Goal: Transaction & Acquisition: Purchase product/service

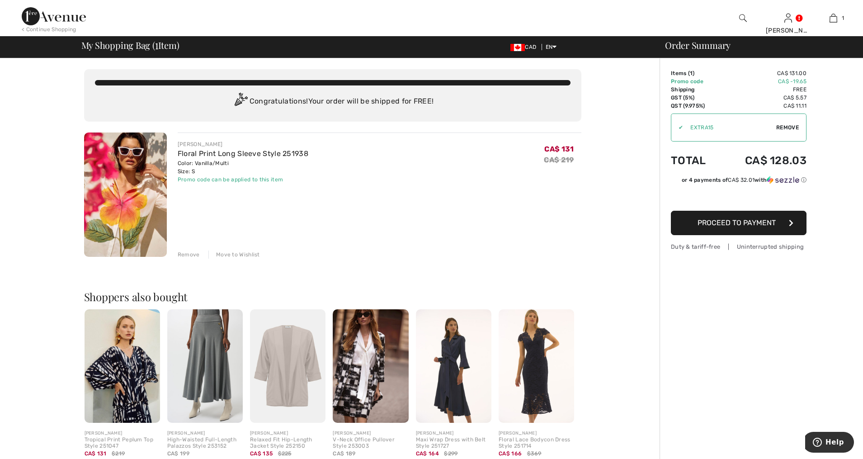
click at [737, 222] on span "Proceed to Payment" at bounding box center [736, 222] width 78 height 9
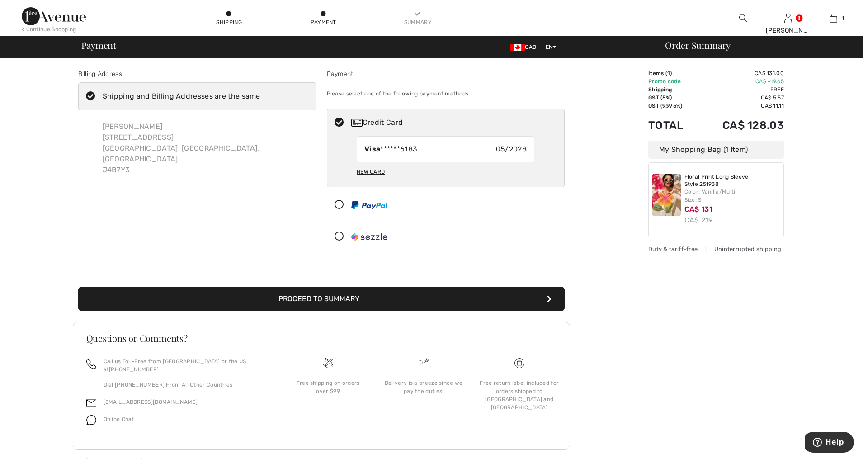
click at [373, 299] on button "Proceed to Summary" at bounding box center [321, 299] width 486 height 24
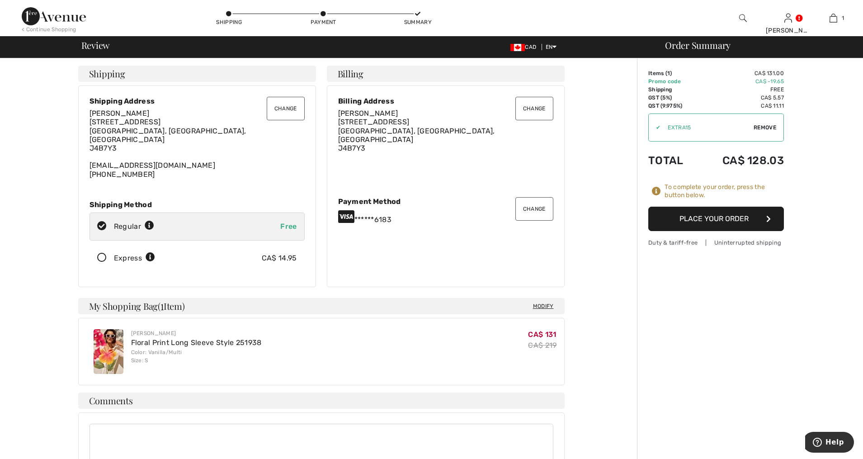
click at [706, 217] on button "Place Your Order" at bounding box center [716, 219] width 136 height 24
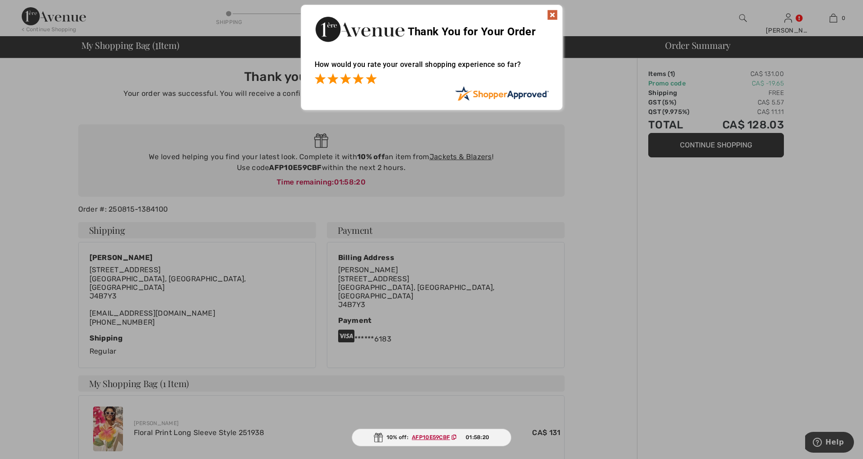
click at [374, 79] on span at bounding box center [371, 78] width 11 height 11
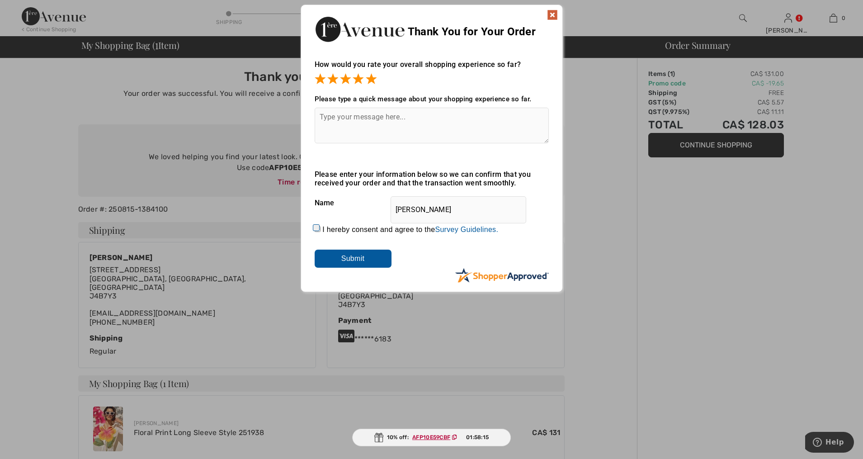
click at [371, 257] on input "Submit" at bounding box center [353, 258] width 77 height 18
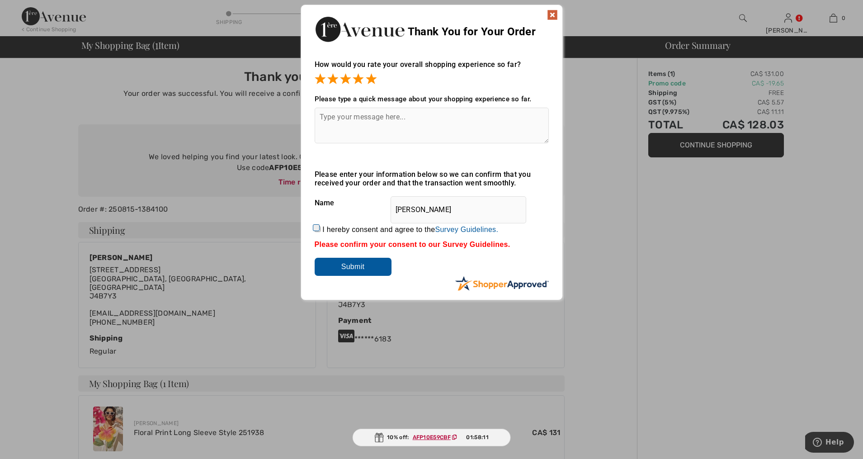
click at [553, 15] on img at bounding box center [552, 14] width 11 height 11
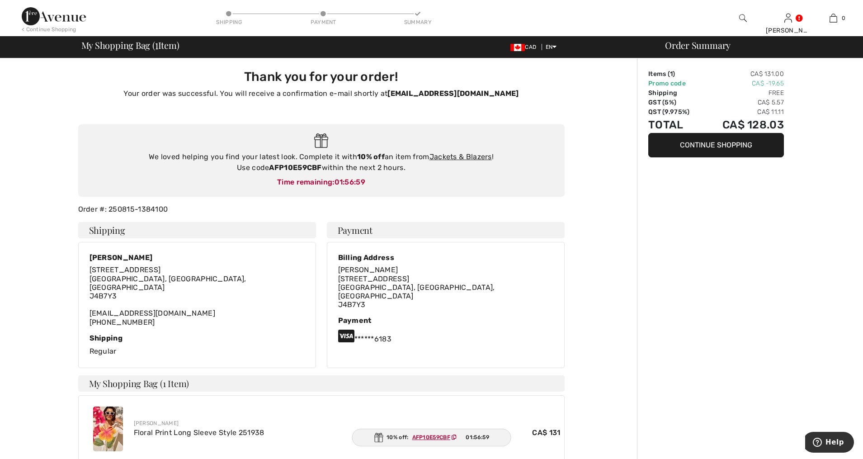
click at [684, 144] on button "Continue Shopping" at bounding box center [716, 145] width 136 height 24
